Goal: Transaction & Acquisition: Obtain resource

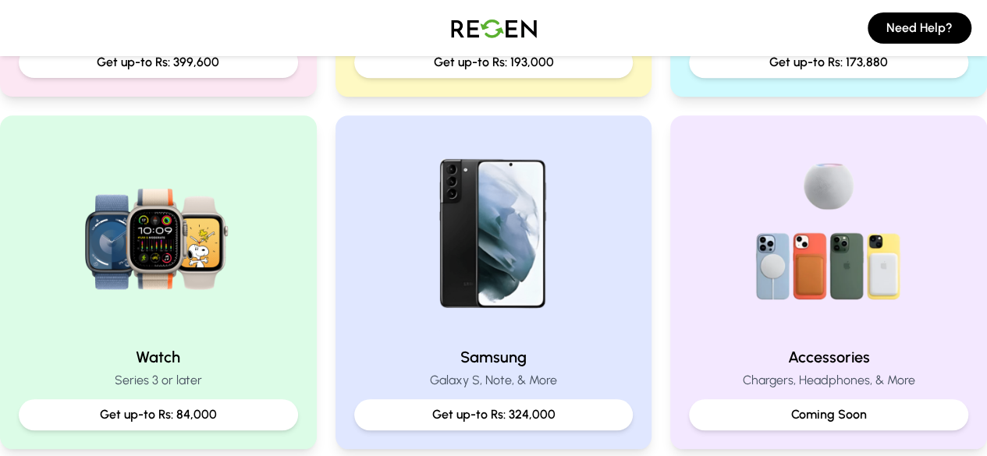
scroll to position [468, 0]
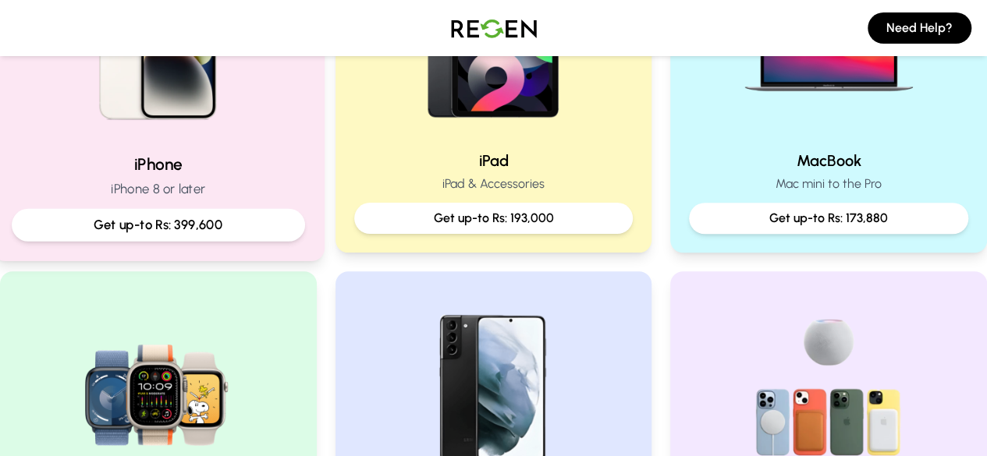
click at [223, 125] on img at bounding box center [158, 36] width 210 height 210
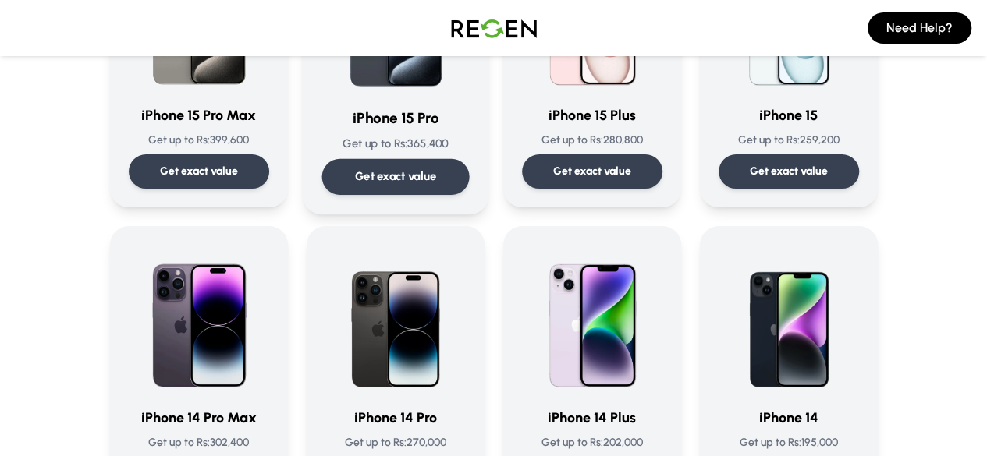
scroll to position [234, 0]
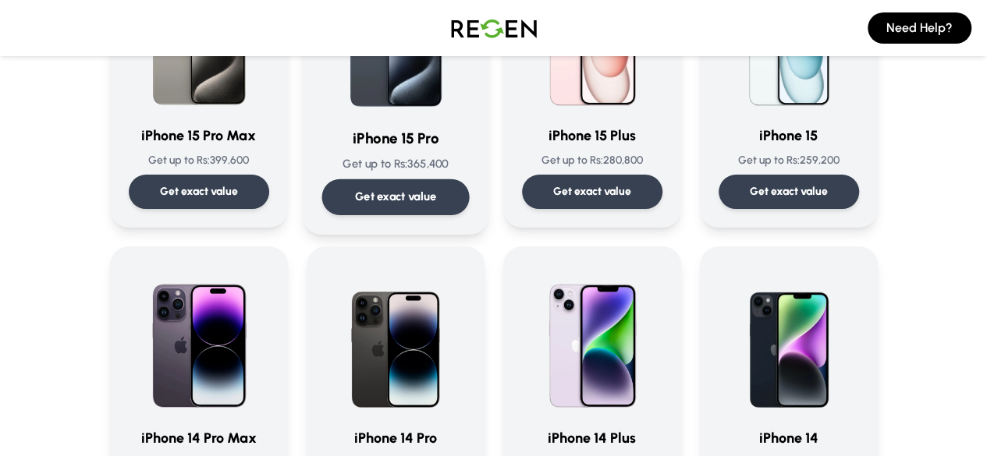
click at [408, 193] on p "Get exact value" at bounding box center [395, 197] width 82 height 16
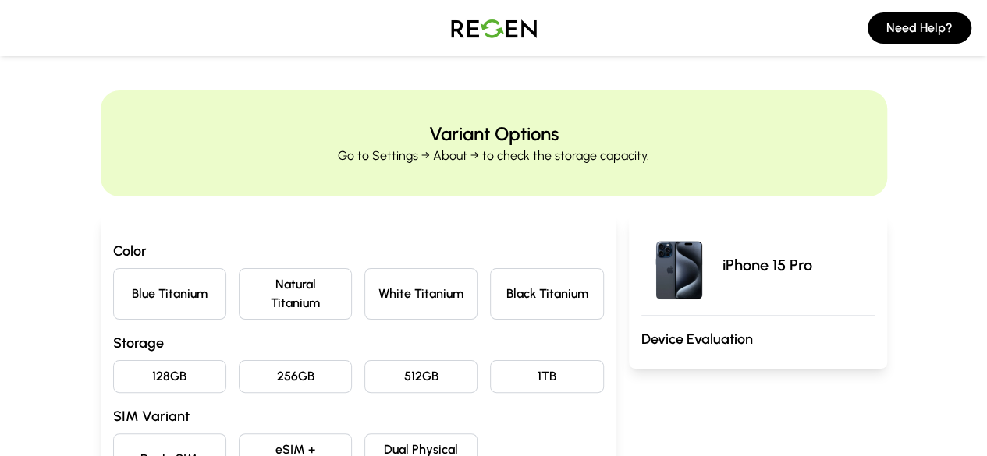
scroll to position [78, 0]
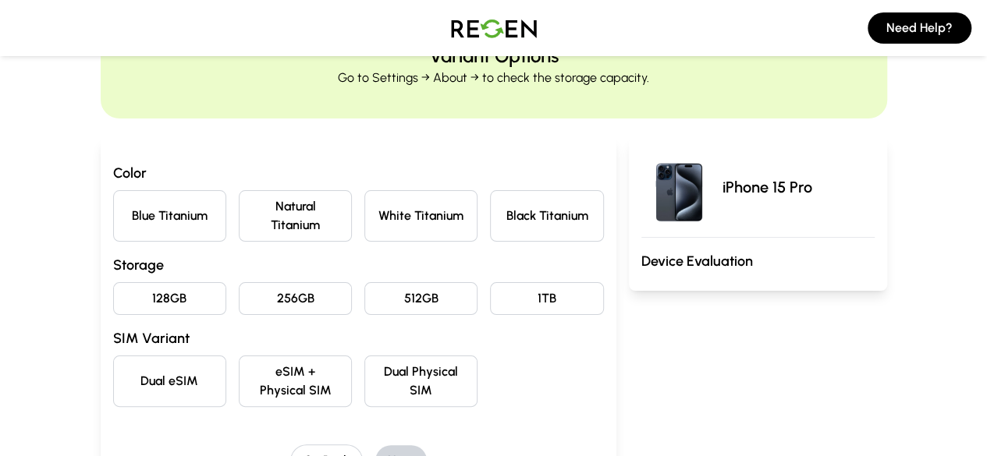
click at [113, 211] on button "Blue Titanium" at bounding box center [169, 215] width 113 height 51
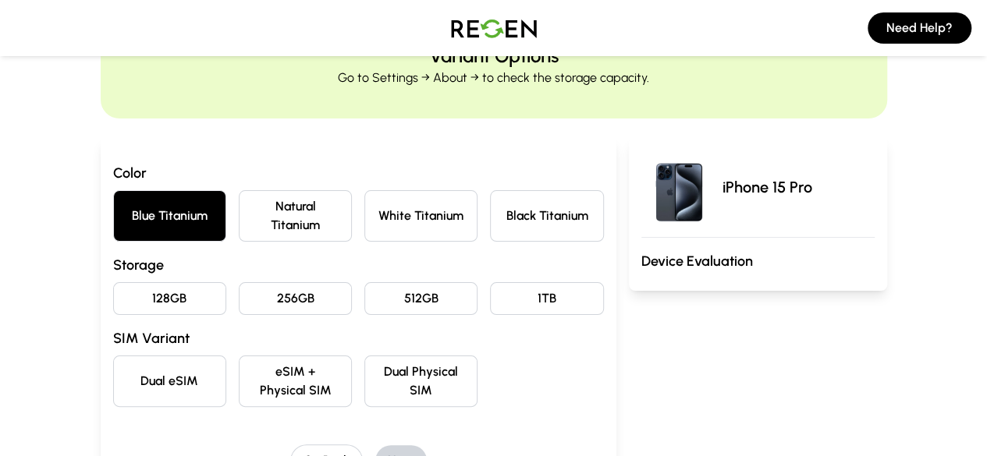
click at [119, 282] on button "128GB" at bounding box center [169, 298] width 113 height 33
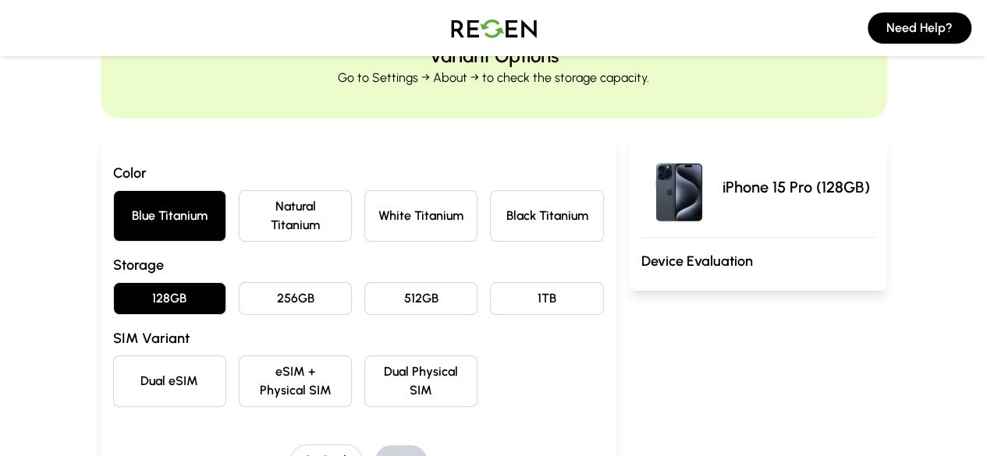
scroll to position [156, 0]
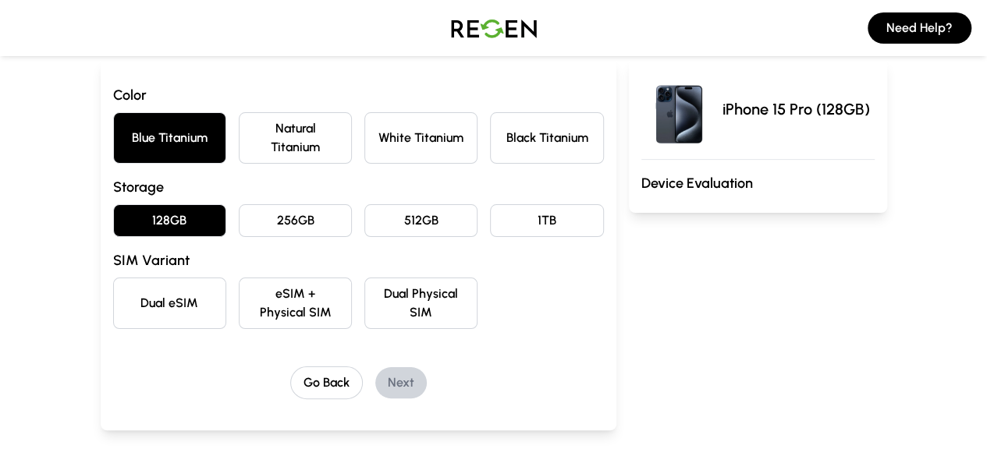
click at [242, 283] on button "eSIM + Physical SIM" at bounding box center [295, 303] width 113 height 51
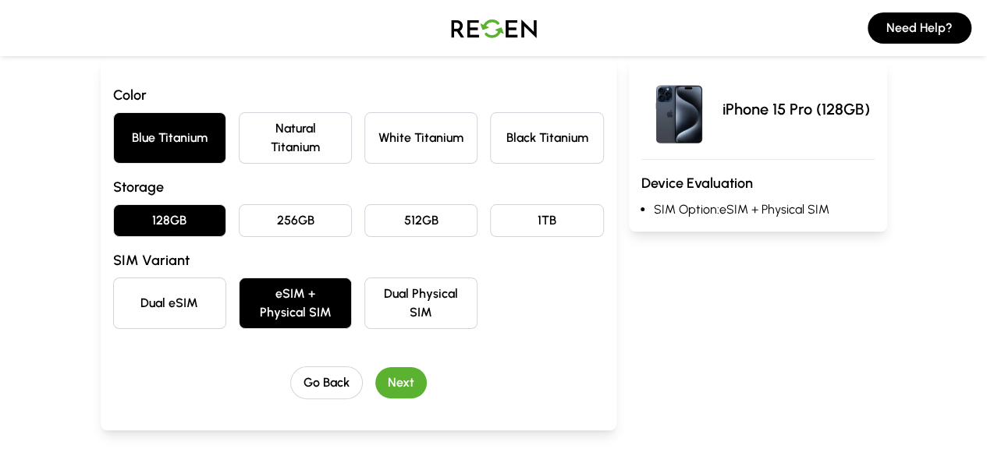
click at [375, 367] on button "Next" at bounding box center [400, 382] width 51 height 31
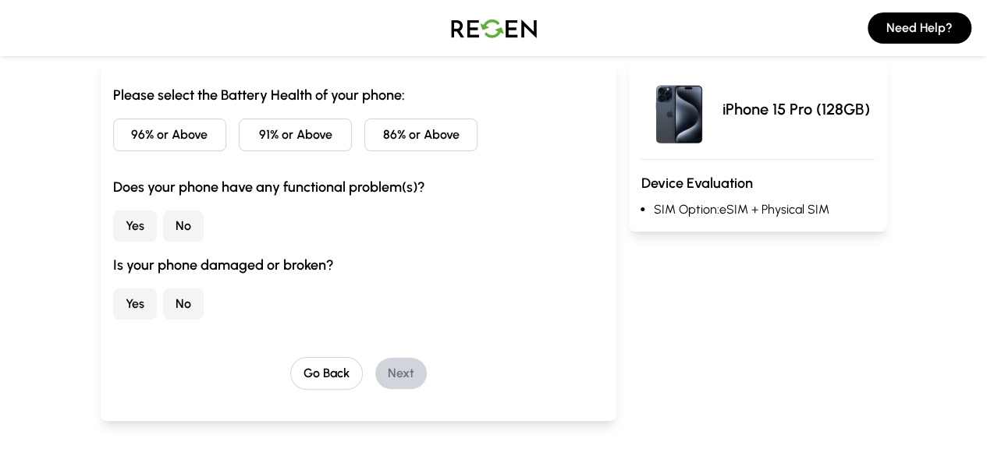
click at [239, 141] on button "91% or Above" at bounding box center [295, 135] width 113 height 33
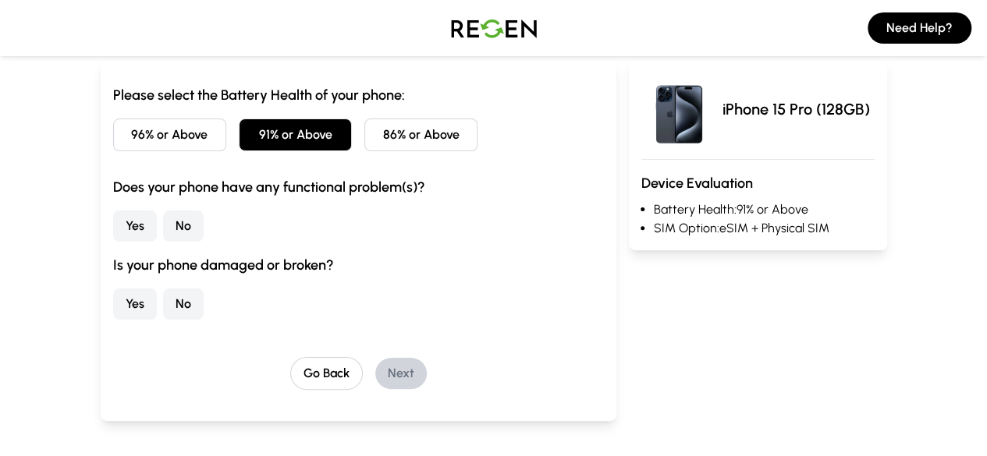
click at [163, 222] on button "No" at bounding box center [183, 226] width 41 height 31
click at [163, 308] on button "No" at bounding box center [183, 304] width 41 height 31
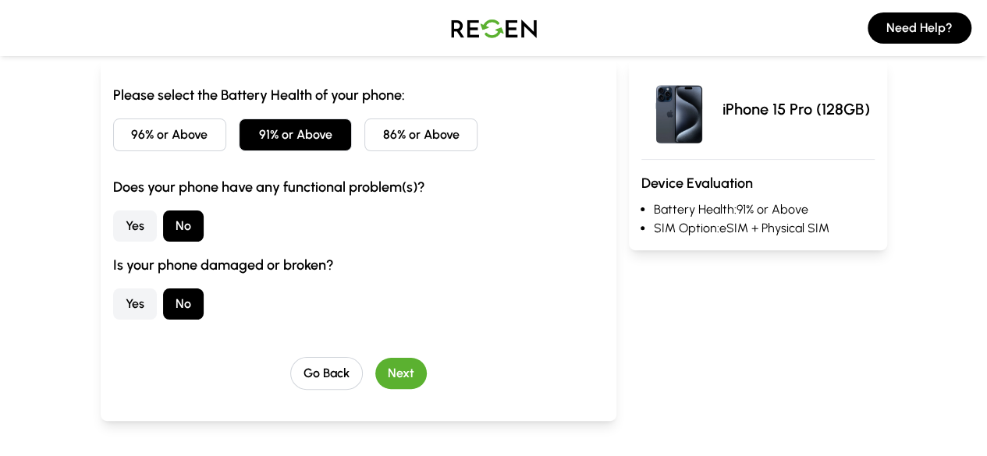
click at [375, 381] on button "Next" at bounding box center [400, 373] width 51 height 31
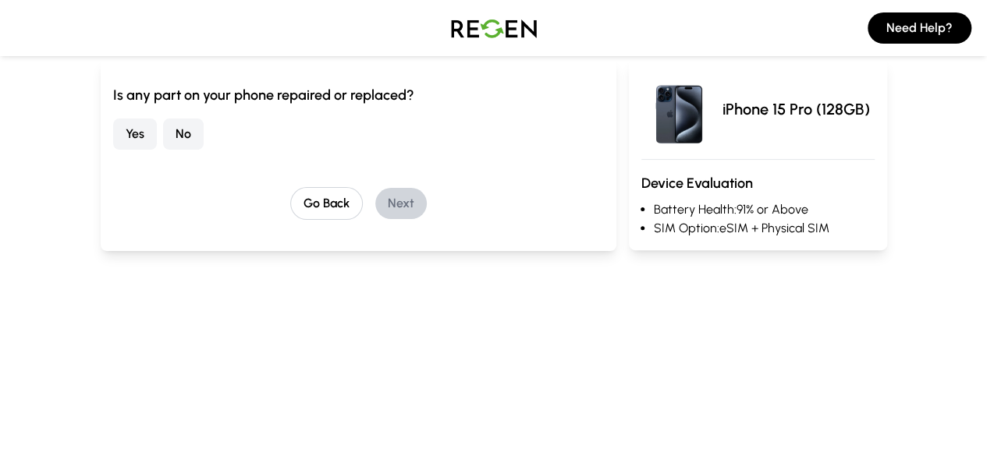
click at [163, 141] on button "No" at bounding box center [183, 134] width 41 height 31
click at [384, 200] on button "Next" at bounding box center [400, 203] width 51 height 31
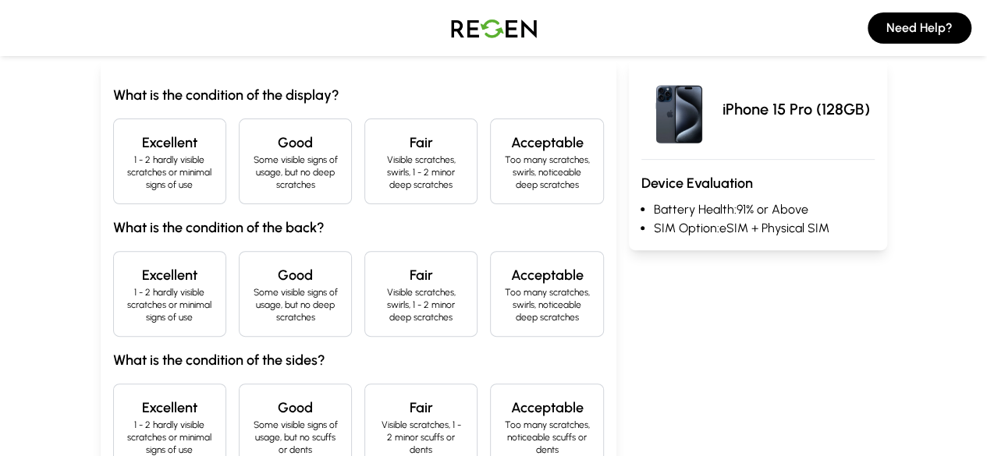
click at [126, 154] on p "1 - 2 hardly visible scratches or minimal signs of use" at bounding box center [169, 172] width 87 height 37
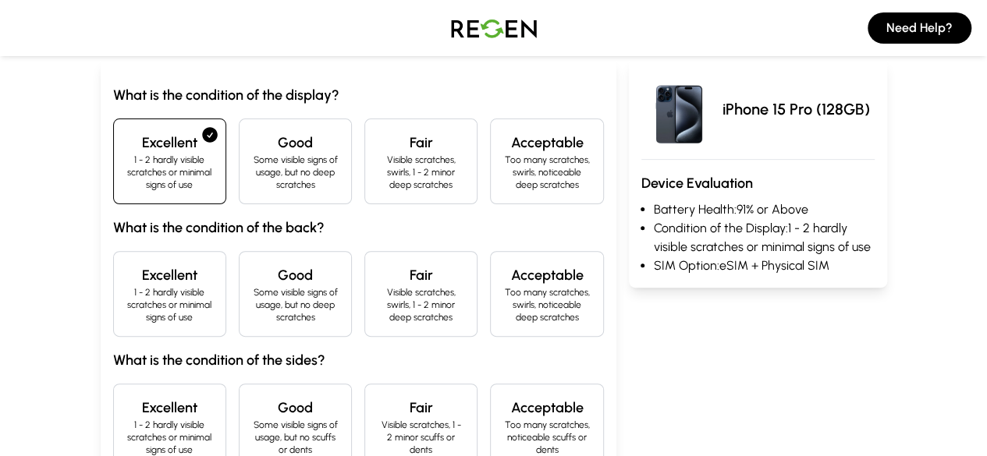
click at [126, 264] on h4 "Excellent" at bounding box center [169, 275] width 87 height 22
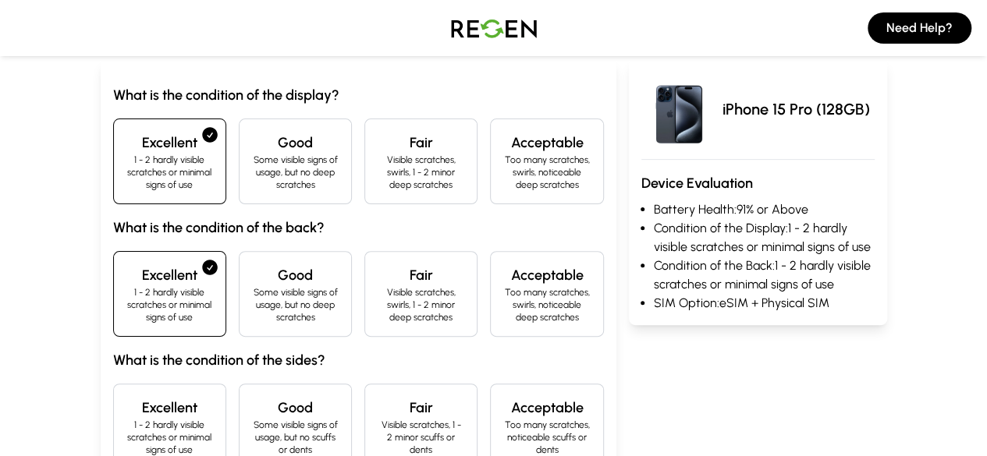
scroll to position [312, 0]
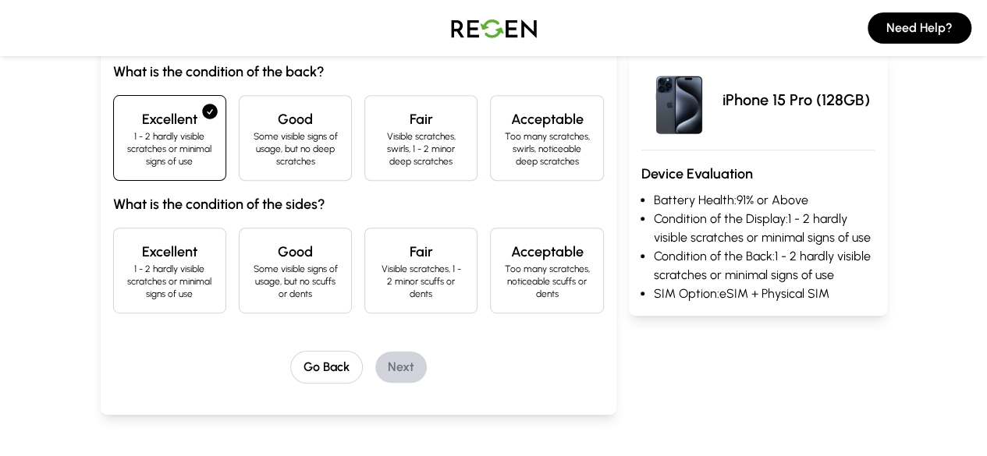
click at [126, 241] on h4 "Excellent" at bounding box center [169, 252] width 87 height 22
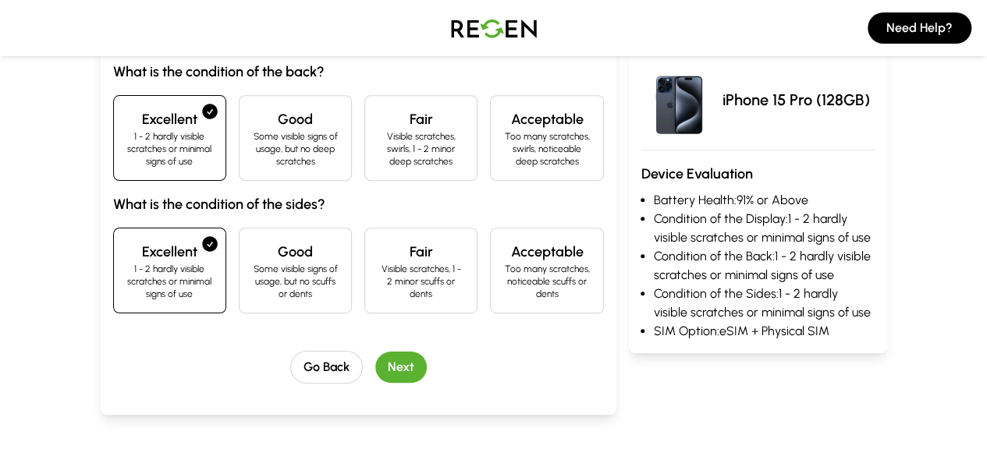
click at [376, 352] on button "Next" at bounding box center [400, 367] width 51 height 31
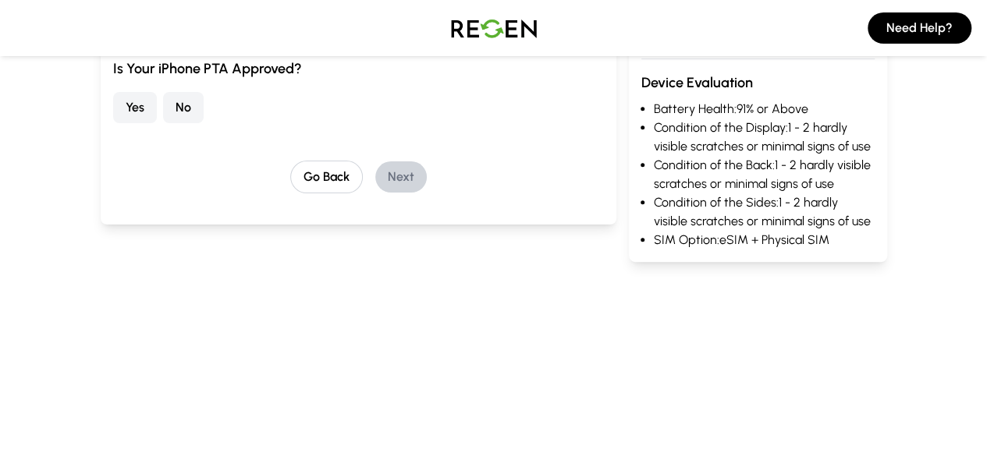
scroll to position [141, 0]
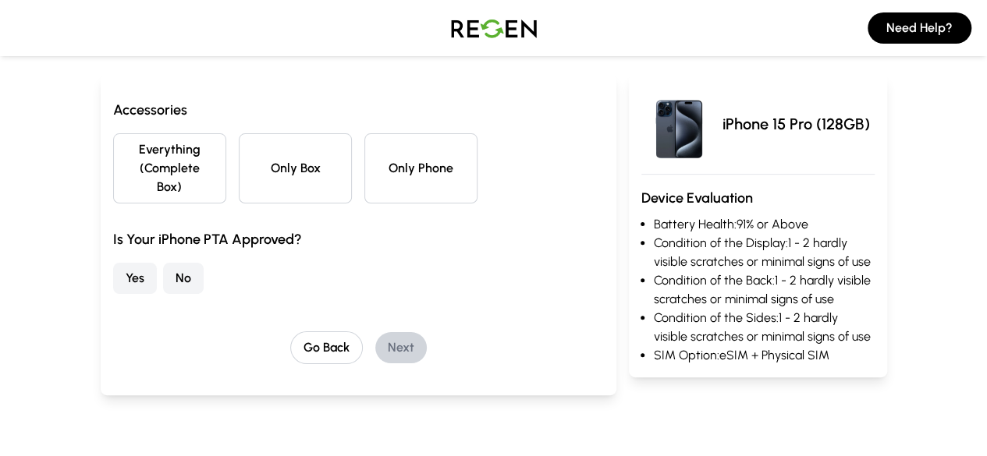
click at [140, 166] on button "Everything (Complete Box)" at bounding box center [169, 168] width 113 height 70
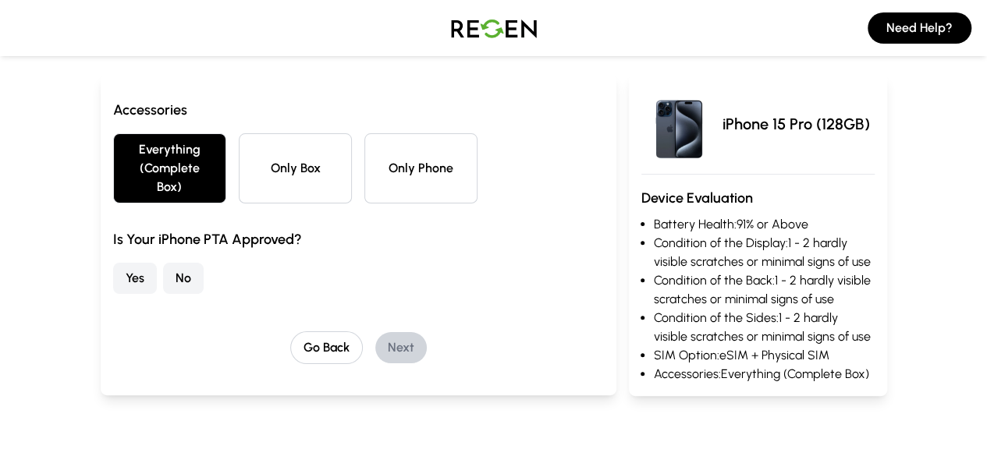
click at [113, 269] on button "Yes" at bounding box center [135, 278] width 44 height 31
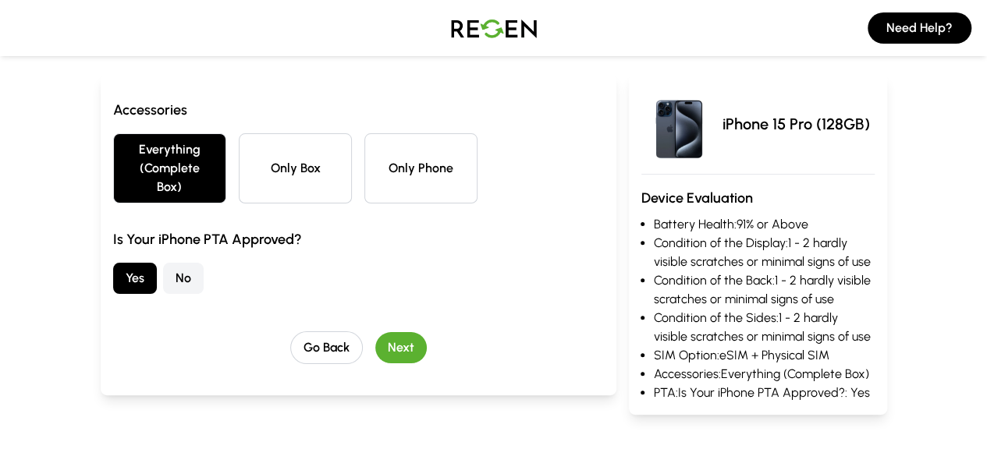
click at [375, 332] on button "Next" at bounding box center [400, 347] width 51 height 31
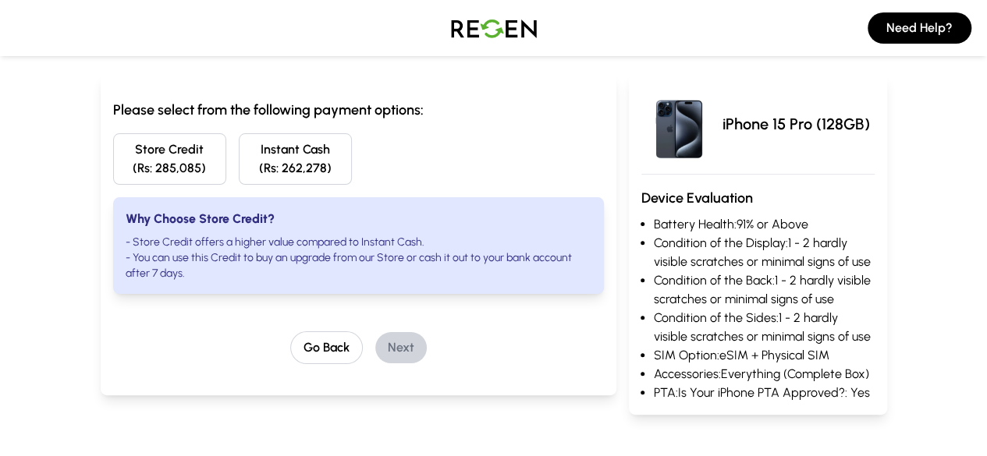
click at [113, 181] on button "Store Credit (Rs: 285,085)" at bounding box center [169, 158] width 113 height 51
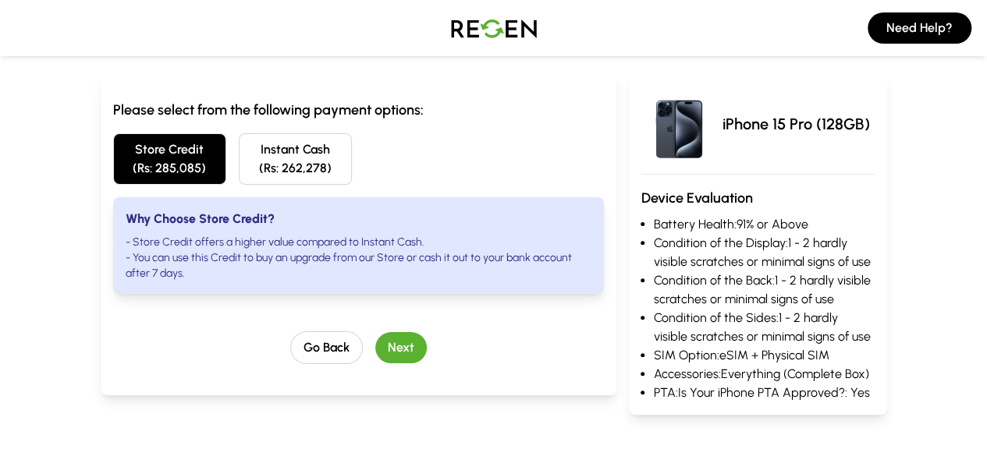
click at [375, 332] on button "Next" at bounding box center [400, 347] width 51 height 31
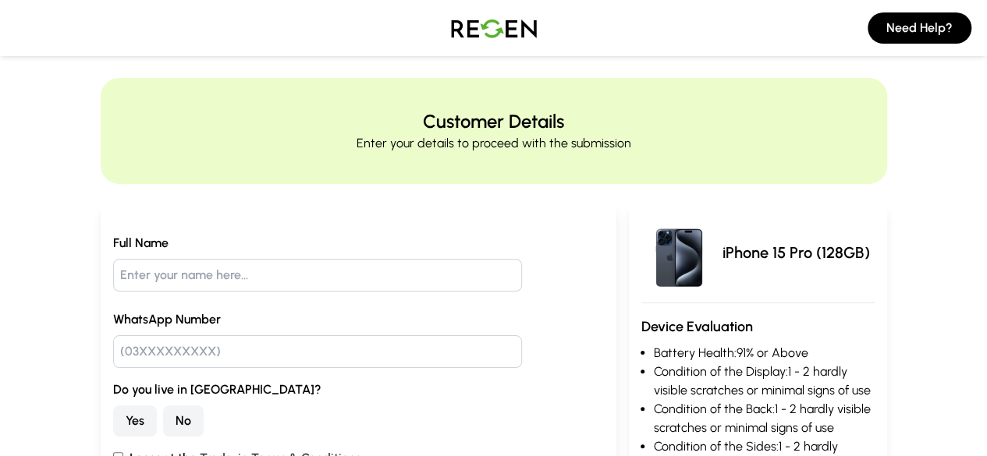
scroll to position [0, 0]
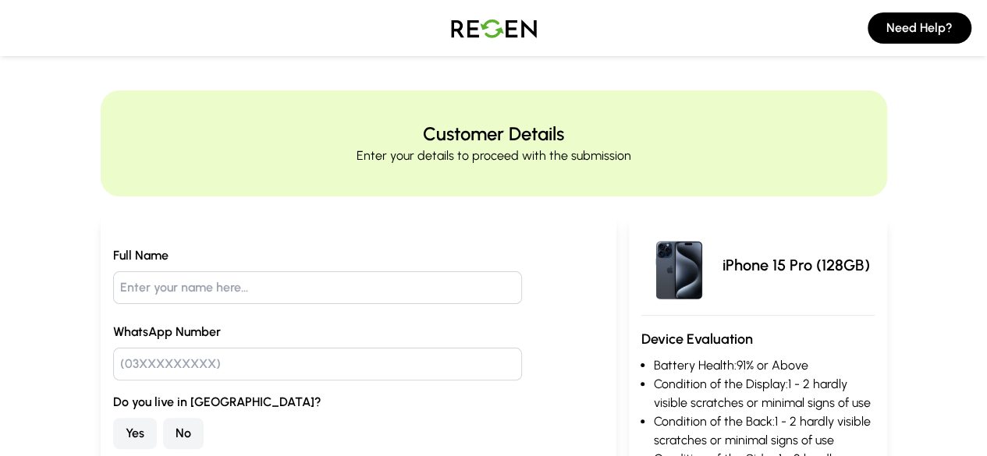
click at [257, 279] on input "text" at bounding box center [317, 287] width 409 height 33
type input "[PERSON_NAME]"
click at [156, 364] on input "text" at bounding box center [317, 364] width 409 height 33
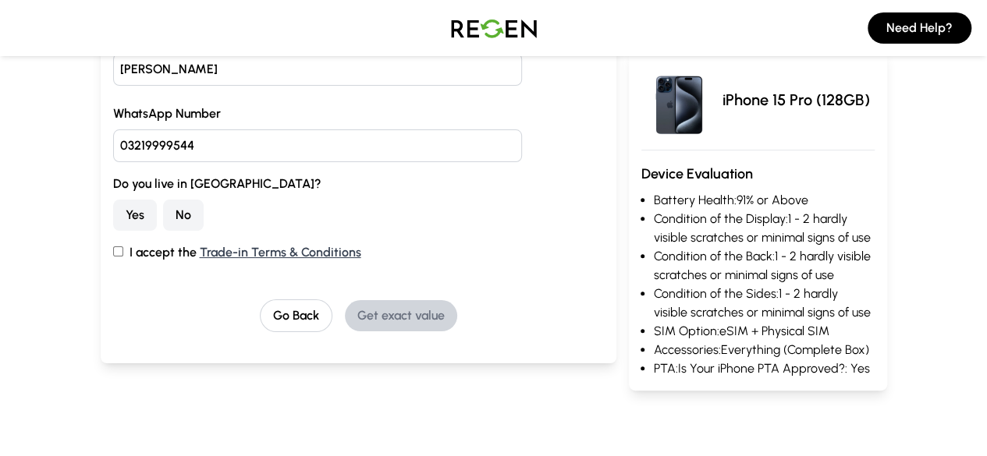
scroll to position [234, 0]
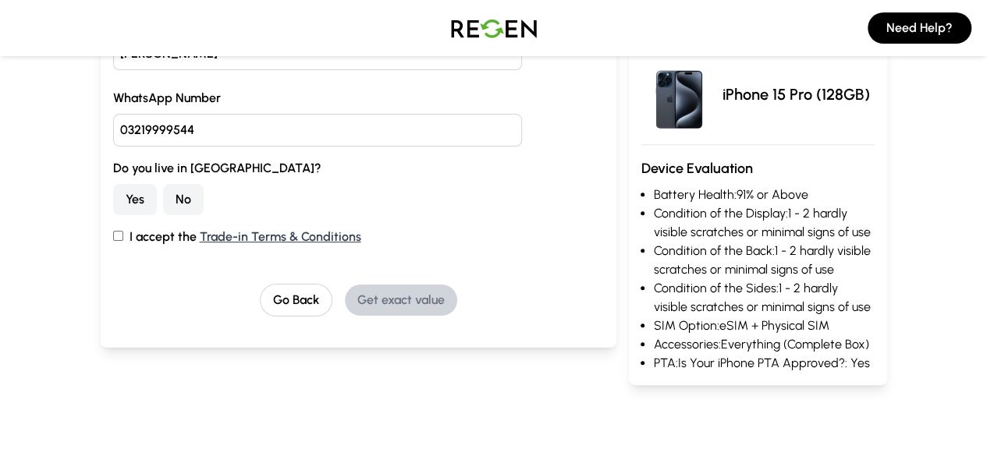
type input "03219999544"
click at [113, 202] on button "Yes" at bounding box center [135, 199] width 44 height 31
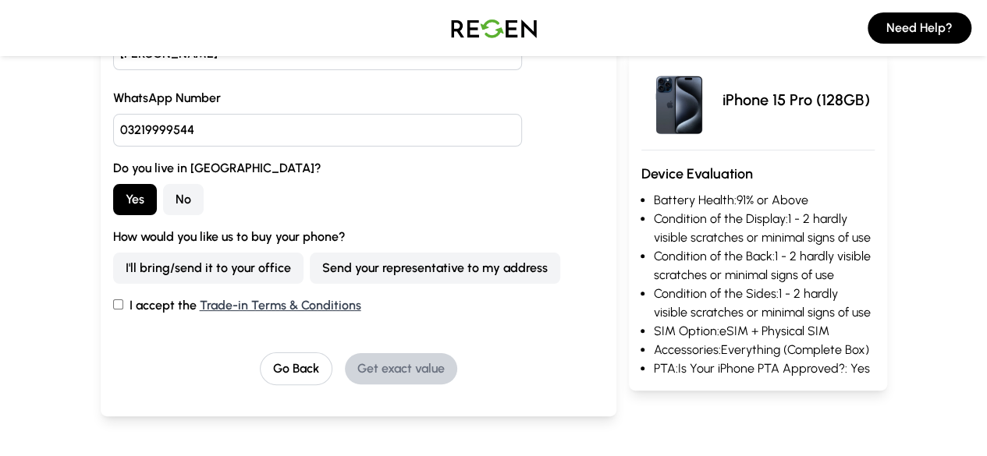
click at [113, 305] on input "I accept the Trade-in Terms & Conditions" at bounding box center [118, 305] width 10 height 10
checkbox input "true"
click at [310, 270] on button "Send your representative to my address" at bounding box center [435, 268] width 250 height 31
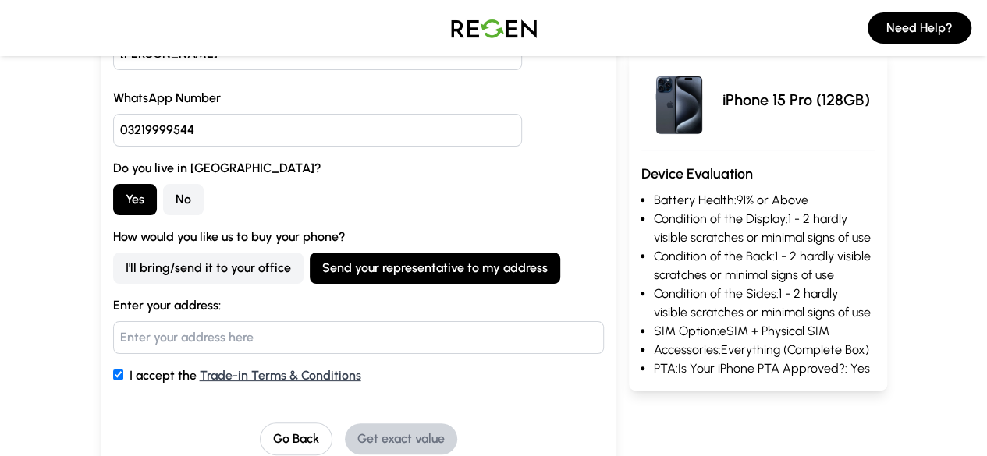
click at [113, 331] on input "text" at bounding box center [358, 337] width 491 height 33
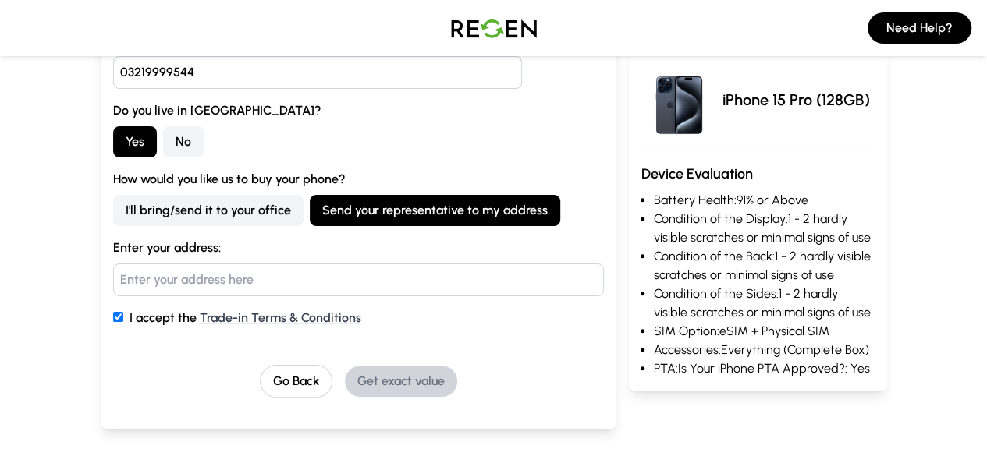
scroll to position [312, 0]
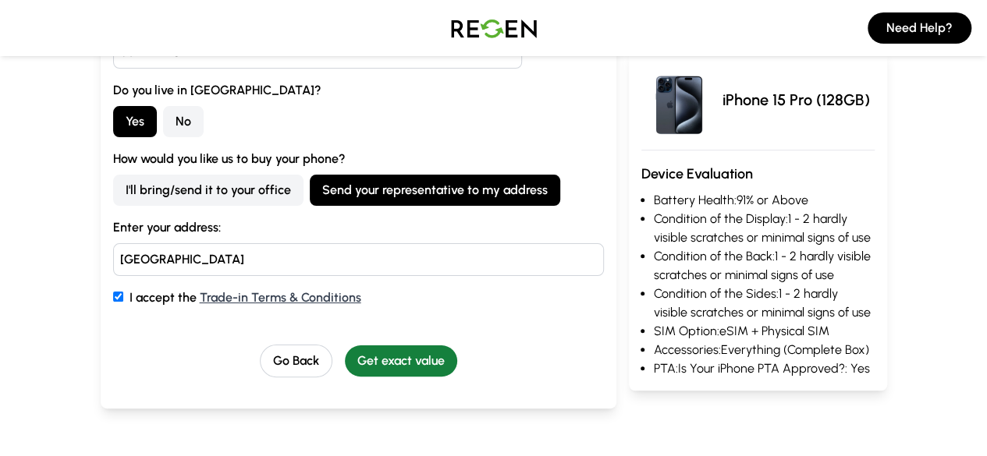
type input "[GEOGRAPHIC_DATA]"
click at [385, 353] on button "Get exact value" at bounding box center [401, 361] width 112 height 31
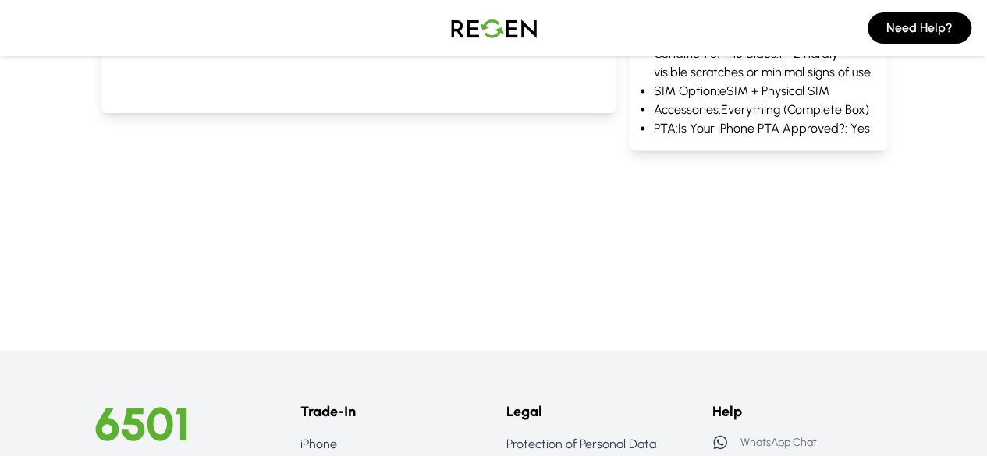
scroll to position [1482, 0]
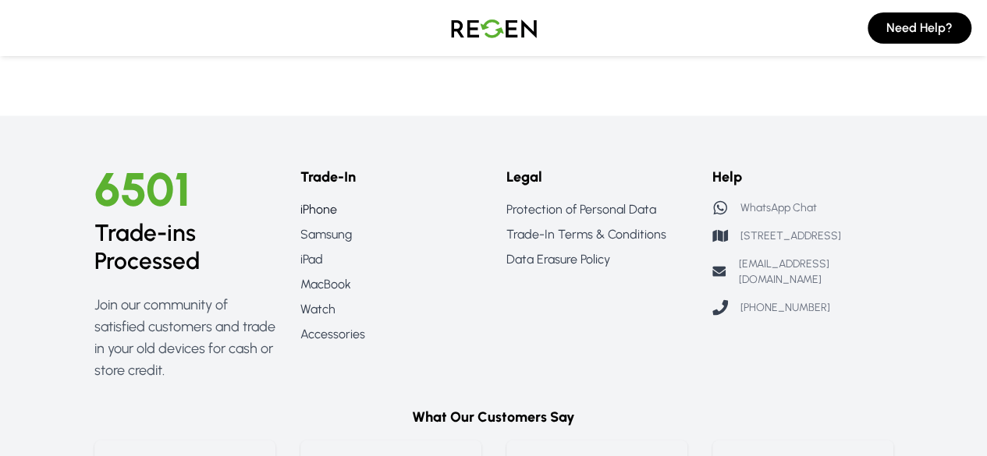
click at [304, 200] on link "iPhone" at bounding box center [390, 209] width 181 height 19
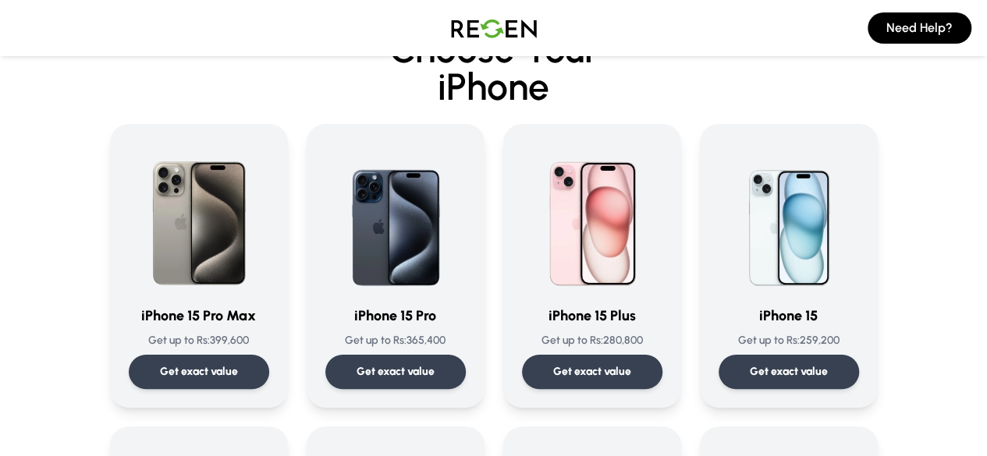
scroll to position [78, 0]
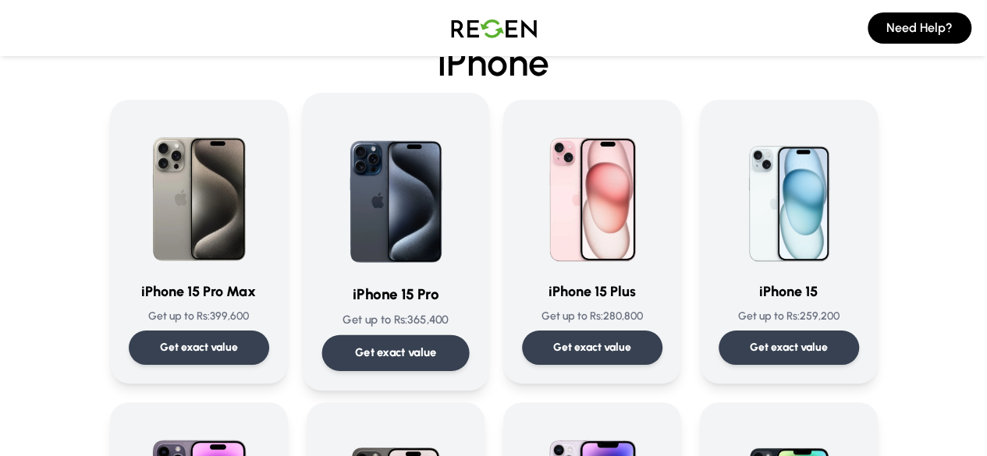
click at [411, 214] on img at bounding box center [394, 191] width 147 height 158
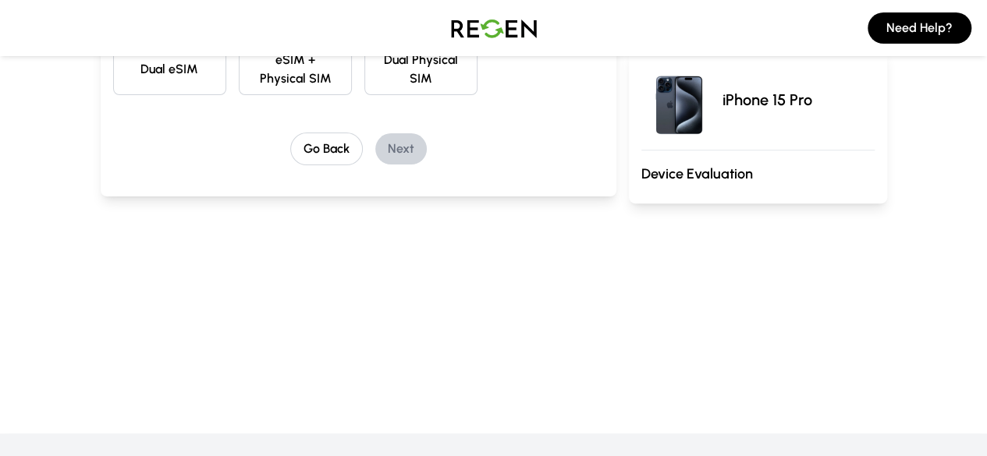
scroll to position [780, 0]
